Goal: Find specific page/section: Find specific page/section

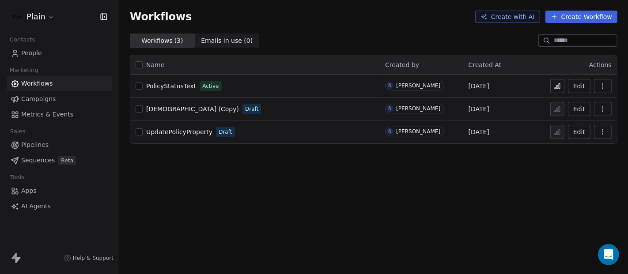
click at [39, 52] on span "People" at bounding box center [31, 53] width 21 height 9
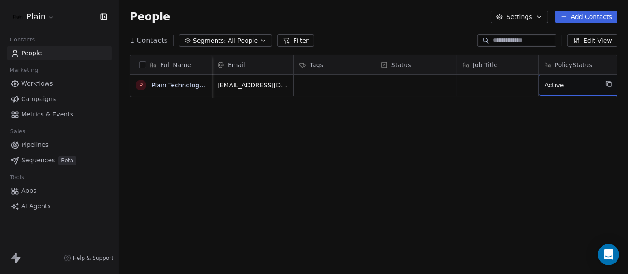
scroll to position [0, 11]
click at [552, 86] on span "Active" at bounding box center [560, 85] width 54 height 9
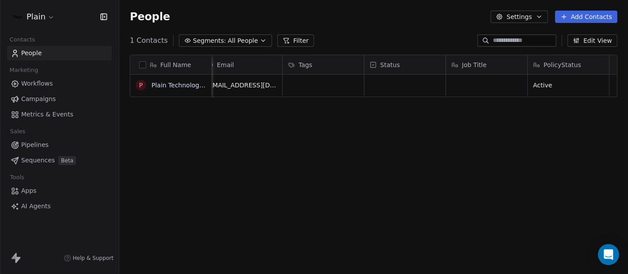
click at [504, 158] on html "Plain Contacts People Marketing Workflows Campaigns Metrics & Events Sales Pipe…" at bounding box center [314, 137] width 628 height 274
click at [345, 154] on div "Full Name P Plain Technologies ApS Email Tags Status Job Title PolicyStatus [EM…" at bounding box center [373, 168] width 508 height 241
click at [550, 64] on span "PolicyStatus" at bounding box center [562, 64] width 38 height 9
click at [478, 147] on html "Plain Contacts People Marketing Workflows Campaigns Metrics & Events Sales Pipe…" at bounding box center [314, 137] width 628 height 274
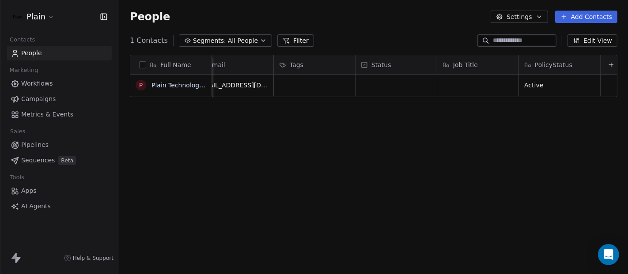
scroll to position [8, 0]
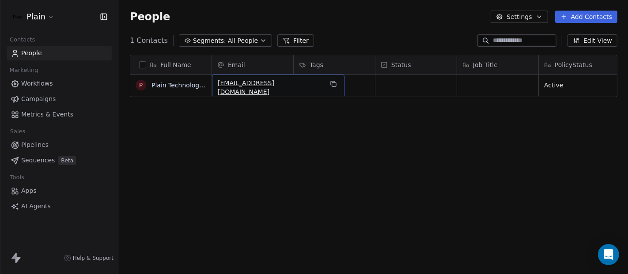
click at [275, 86] on div "[EMAIL_ADDRESS][DOMAIN_NAME]" at bounding box center [278, 88] width 132 height 26
click at [571, 72] on html "**********" at bounding box center [314, 137] width 628 height 274
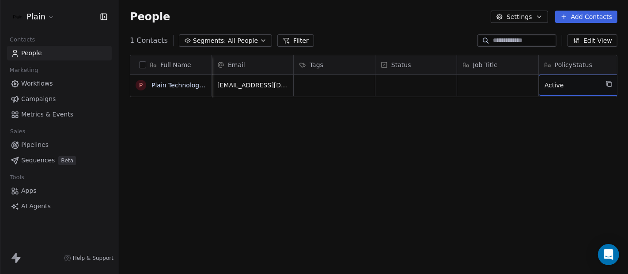
scroll to position [8, 11]
click at [571, 75] on div "Active" at bounding box center [567, 85] width 81 height 21
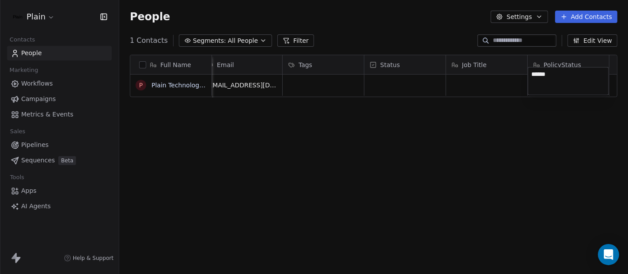
click at [557, 86] on textarea "******" at bounding box center [568, 81] width 80 height 27
click at [266, 70] on html "Plain Contacts People Marketing Workflows Campaigns Metrics & Events Sales Pipe…" at bounding box center [314, 137] width 628 height 274
click at [485, 145] on div "Full Name P Plain Technologies ApS Email Tags Status Job Title PolicyStatus [EM…" at bounding box center [373, 168] width 508 height 241
